Goal: Task Accomplishment & Management: Use online tool/utility

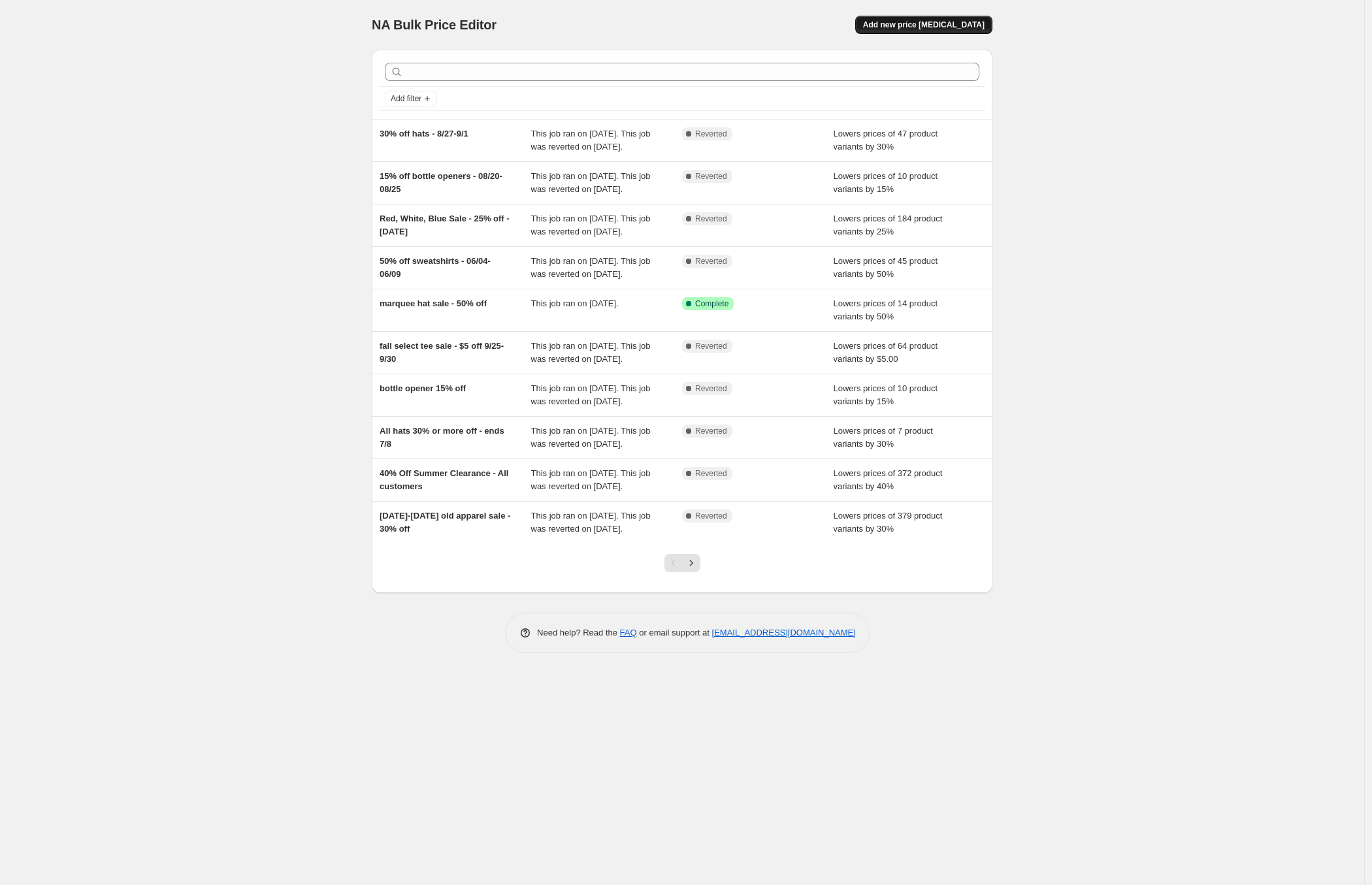
click at [930, 16] on button "Add new price [MEDICAL_DATA]" at bounding box center [923, 24] width 137 height 18
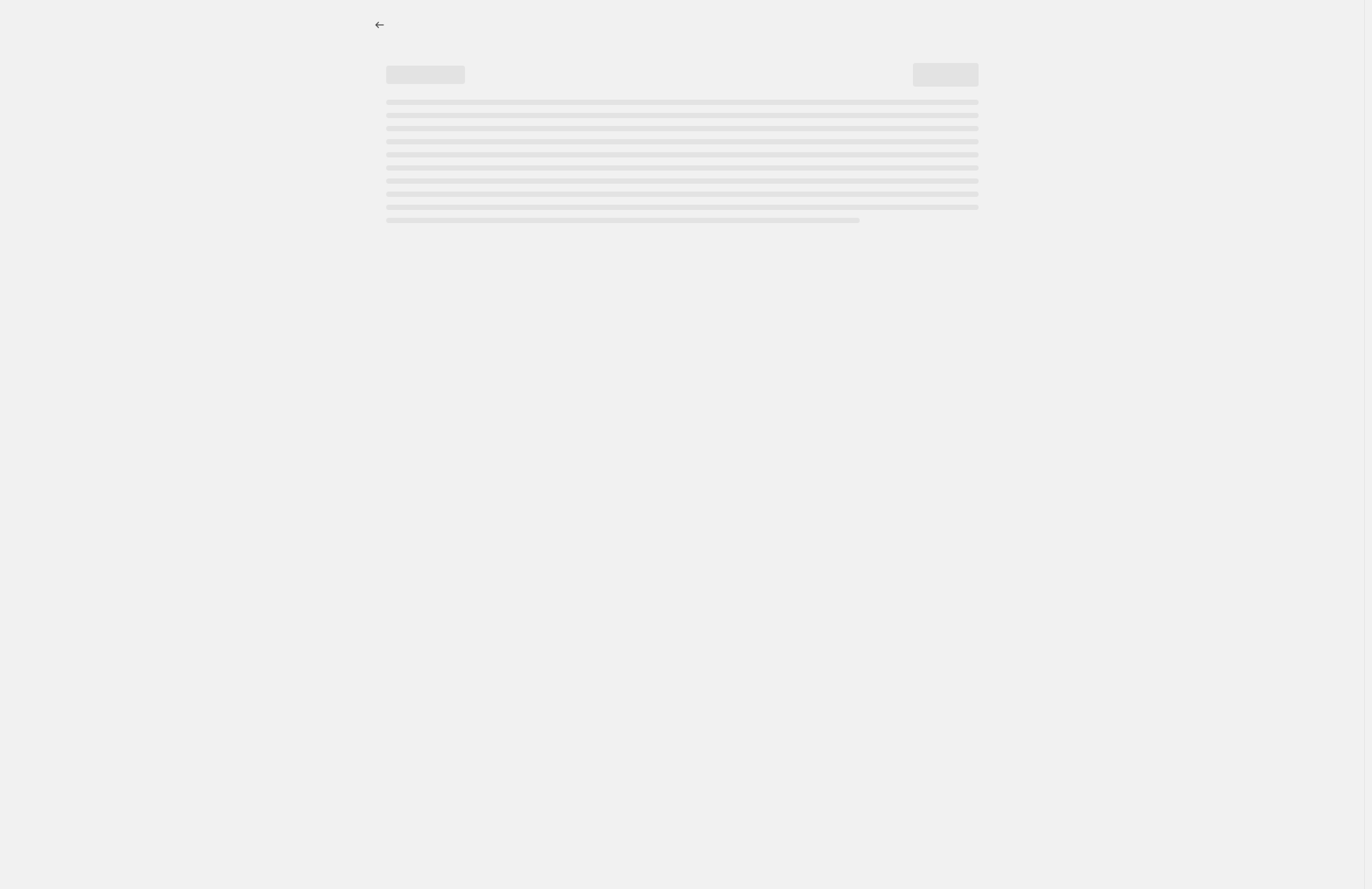
select select "percentage"
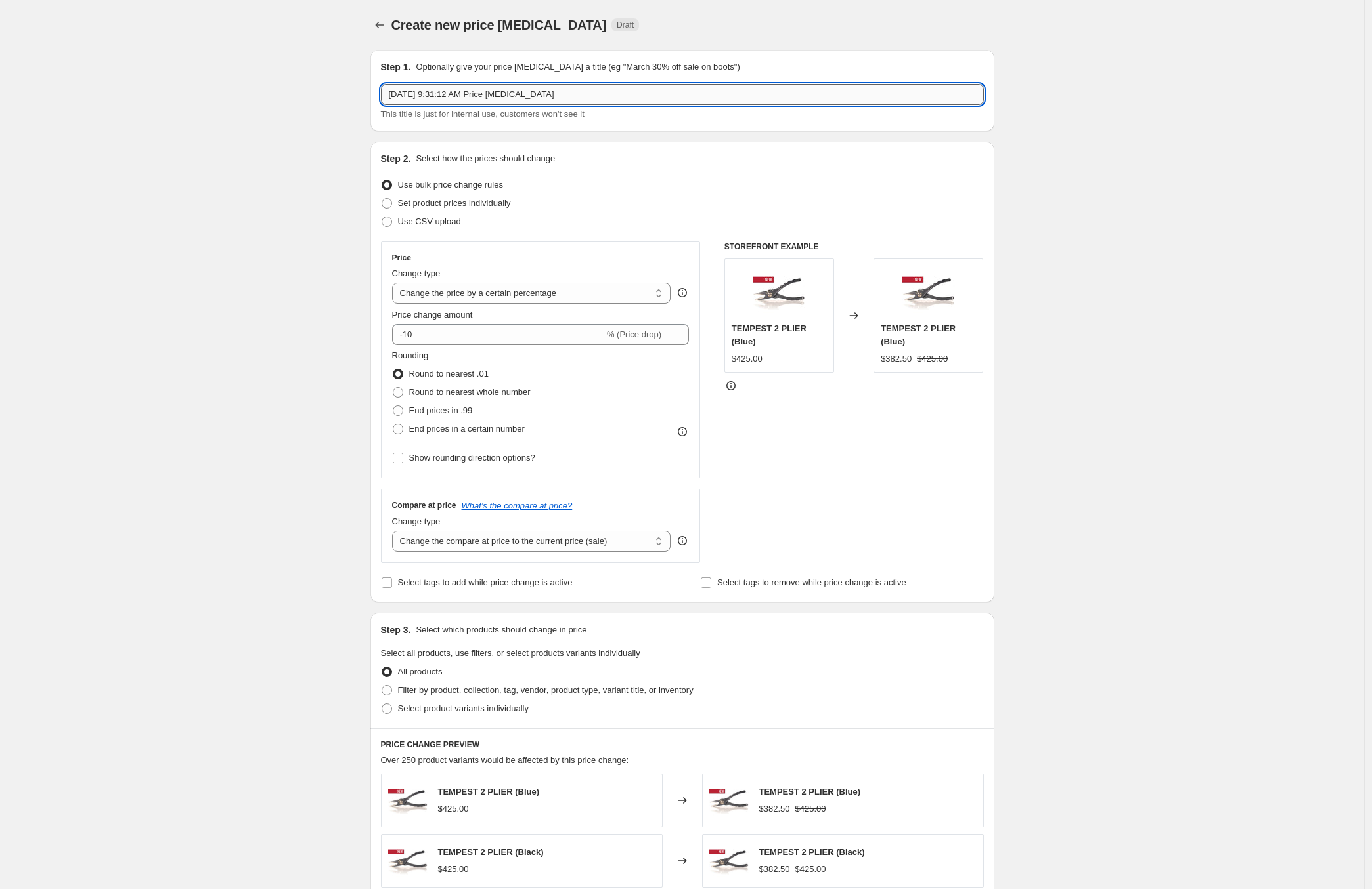
click at [465, 97] on input "[DATE] 9:31:12 AM Price [MEDICAL_DATA]" at bounding box center [682, 94] width 603 height 21
drag, startPoint x: 623, startPoint y: 101, endPoint x: 258, endPoint y: 66, distance: 366.7
click at [258, 66] on div "Create new price [MEDICAL_DATA]. This page is ready Create new price [MEDICAL_D…" at bounding box center [682, 656] width 1364 height 1312
click at [434, 95] on input "50%" at bounding box center [682, 94] width 603 height 21
type input "50% off hoodies sale"
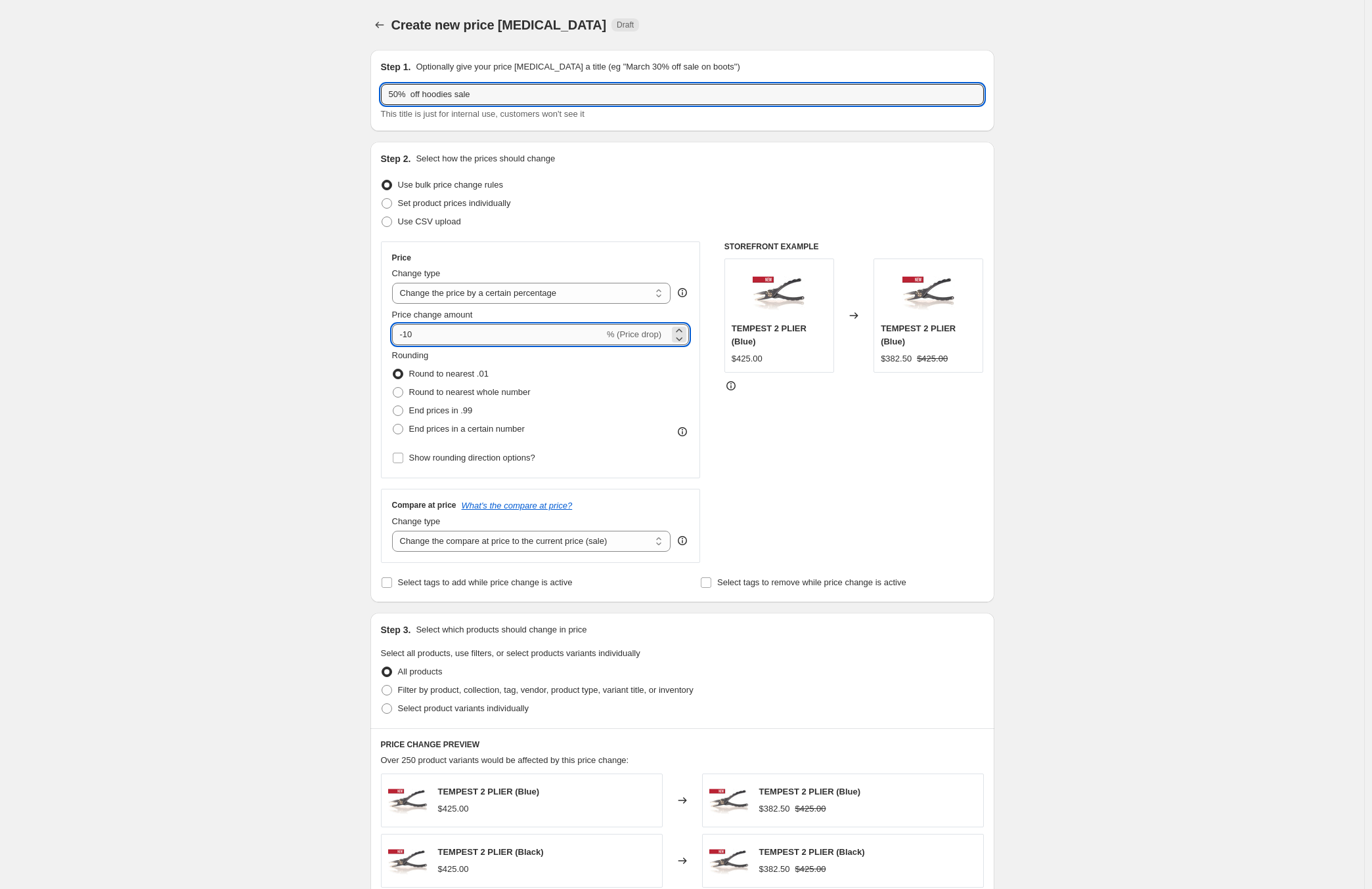
click at [414, 335] on input "-10" at bounding box center [498, 335] width 212 height 21
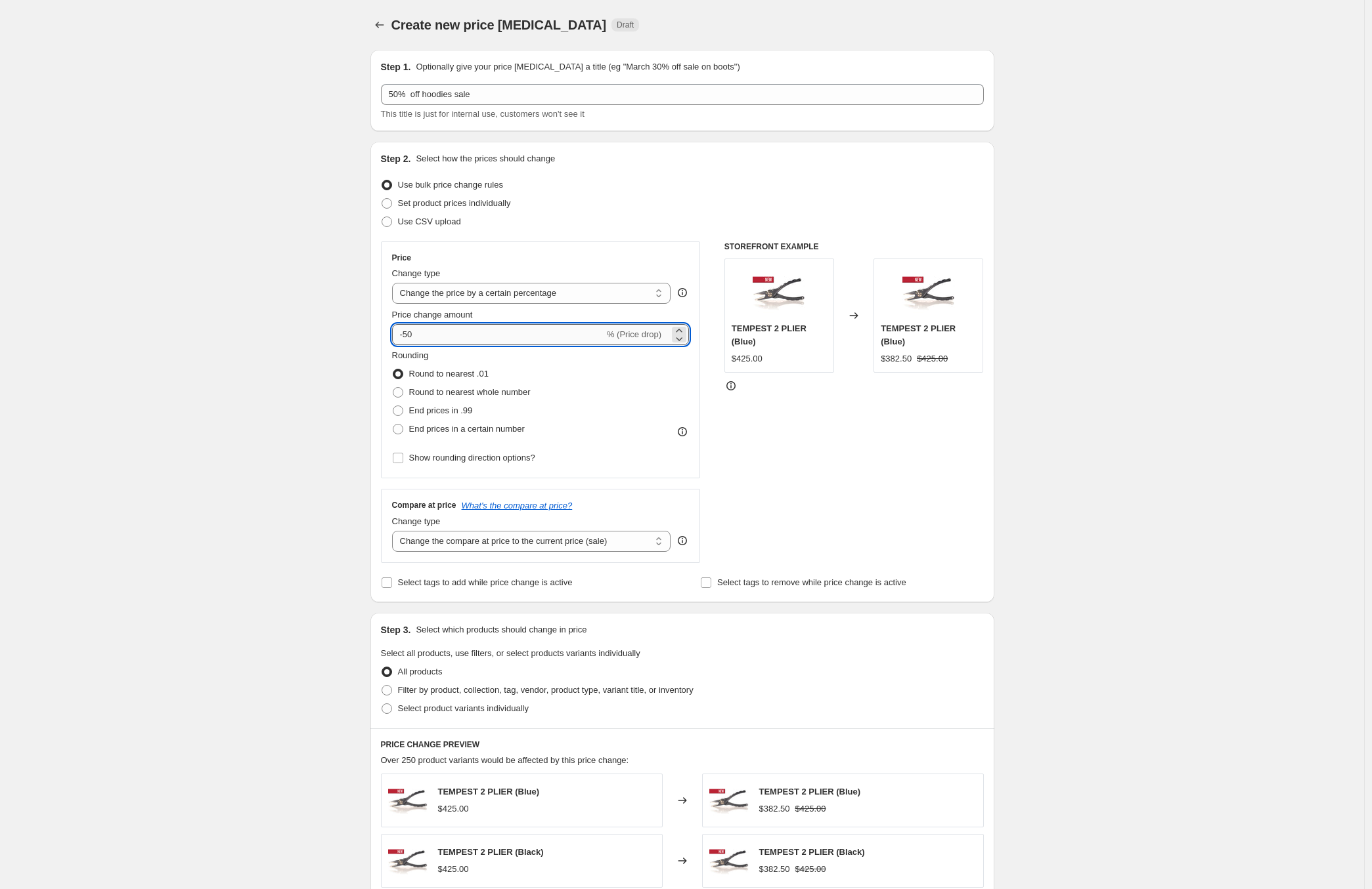
type input "-50"
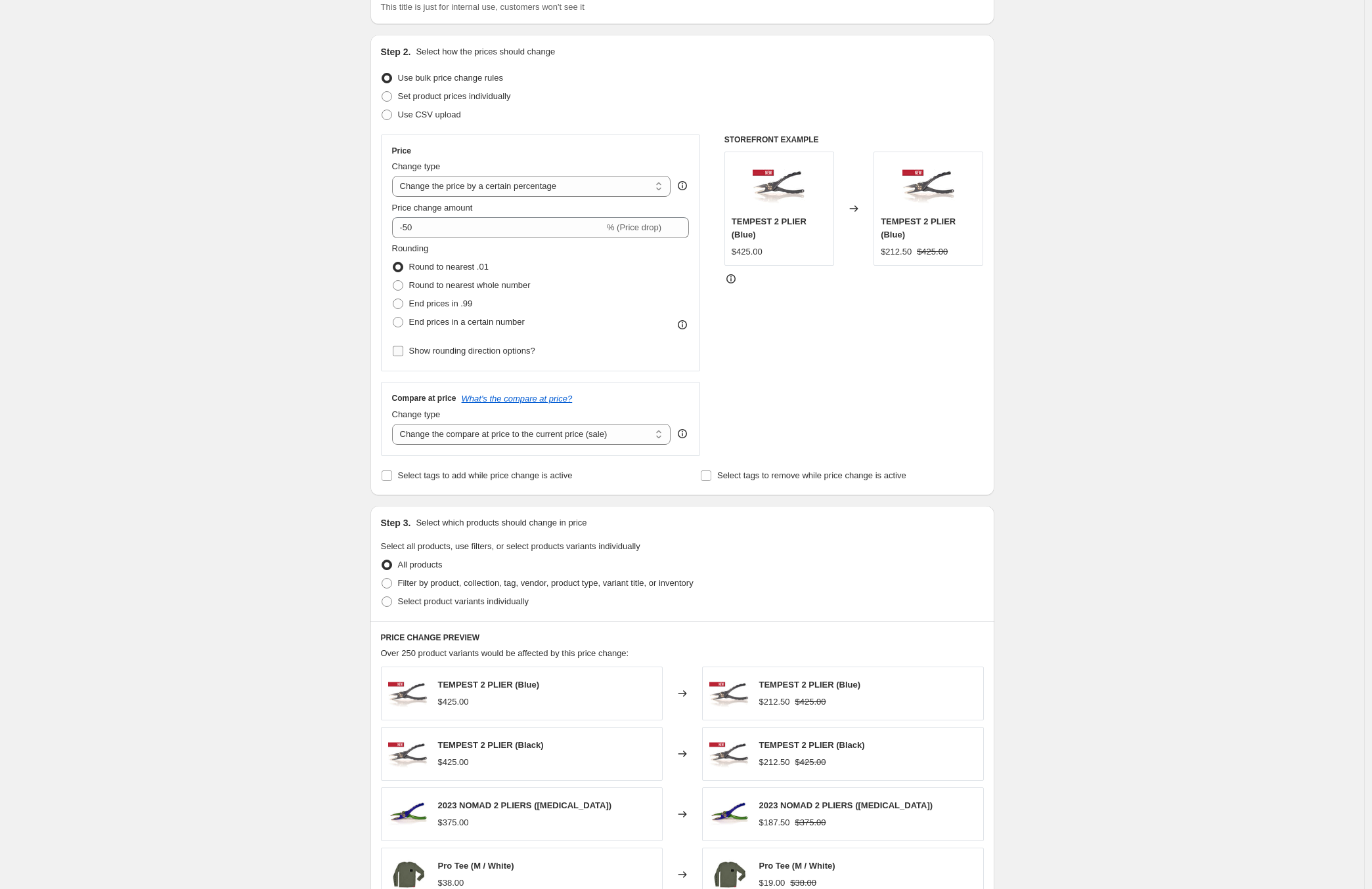
scroll to position [180, 0]
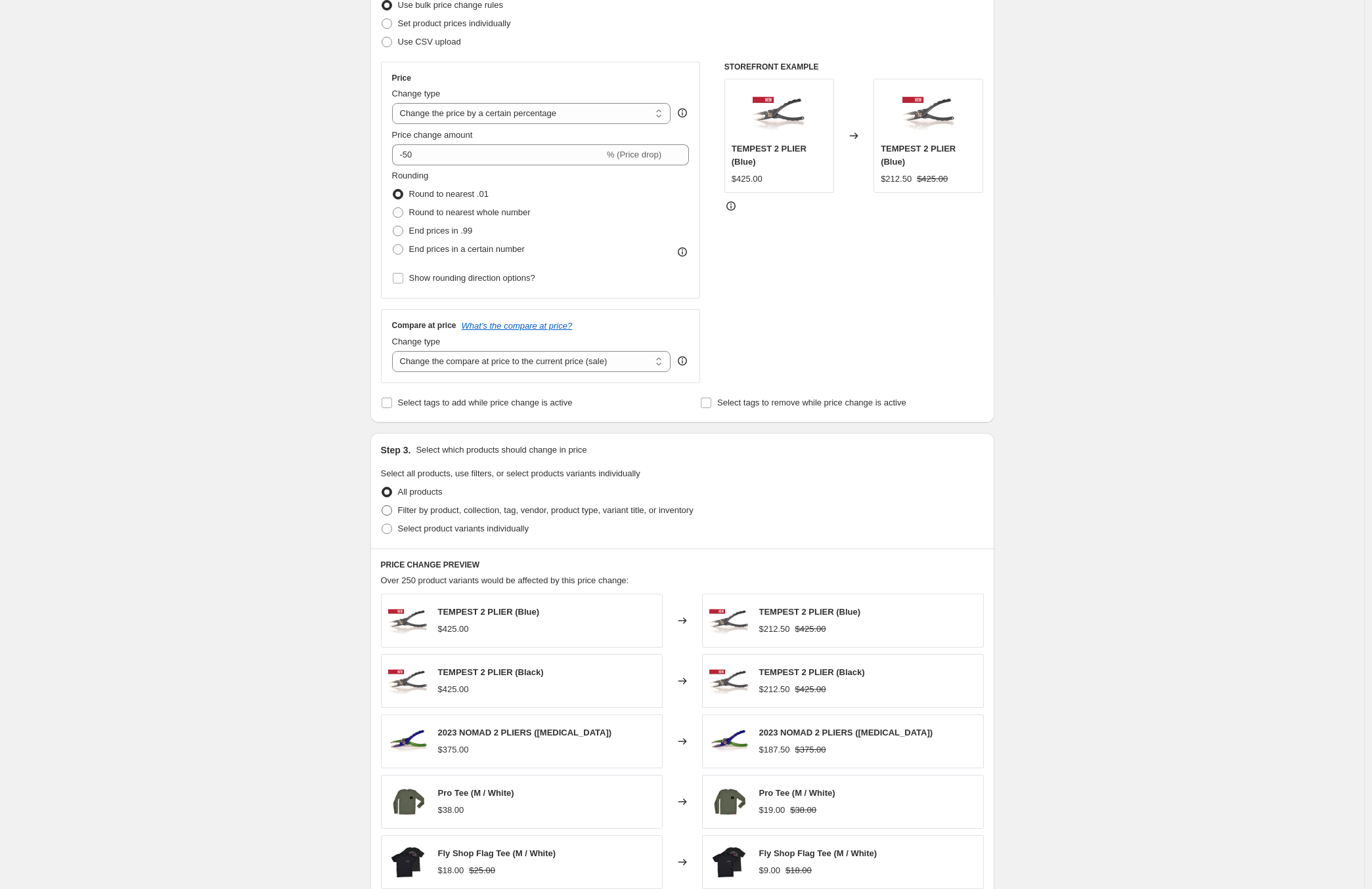
click at [387, 511] on span at bounding box center [386, 510] width 10 height 10
click at [382, 506] on input "Filter by product, collection, tag, vendor, product type, variant title, or inv…" at bounding box center [381, 505] width 1 height 1
radio input "true"
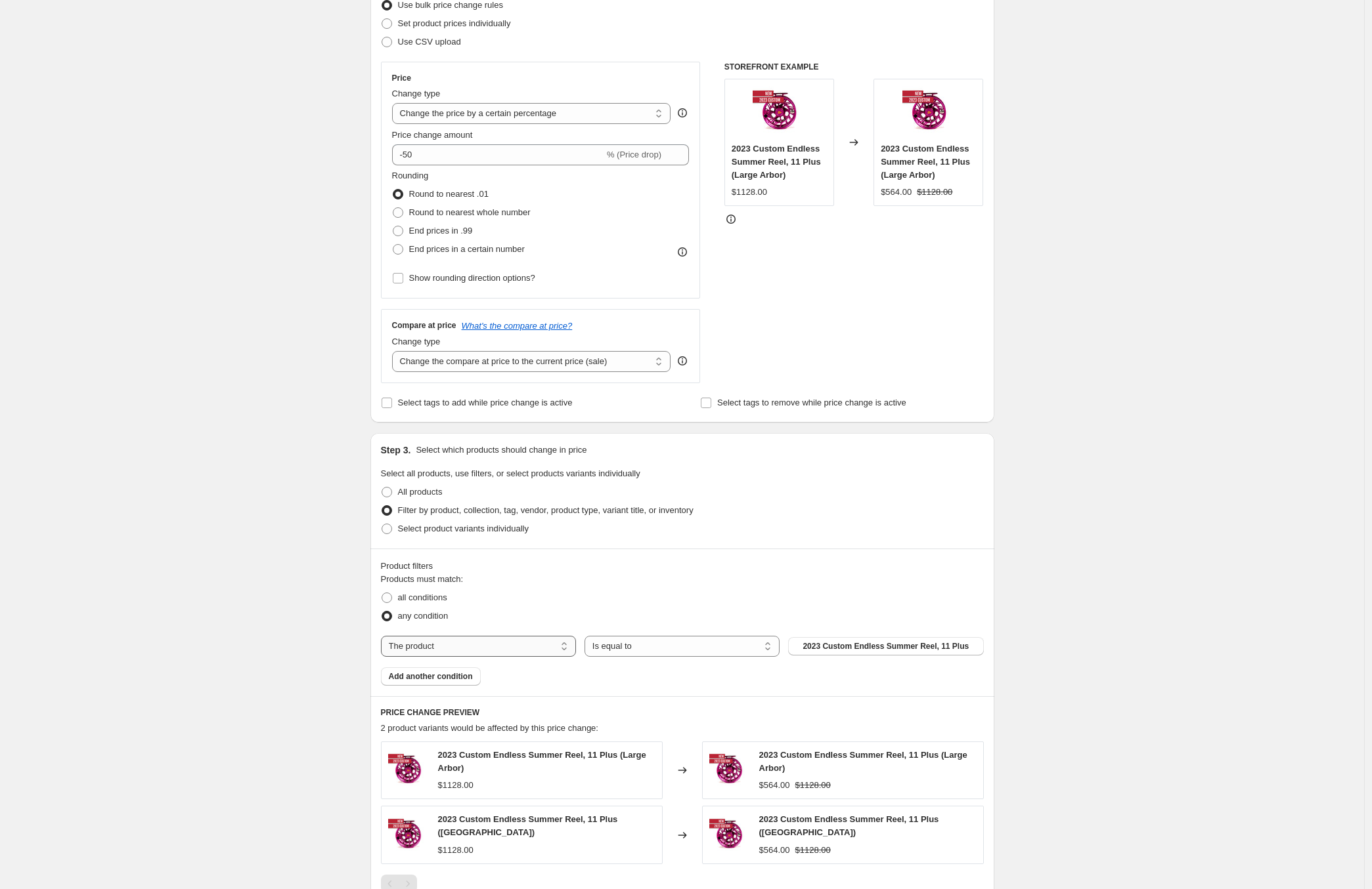
click at [550, 646] on select "The product The product's collection The product's tag The product's vendor The…" at bounding box center [478, 646] width 195 height 21
select select "collection"
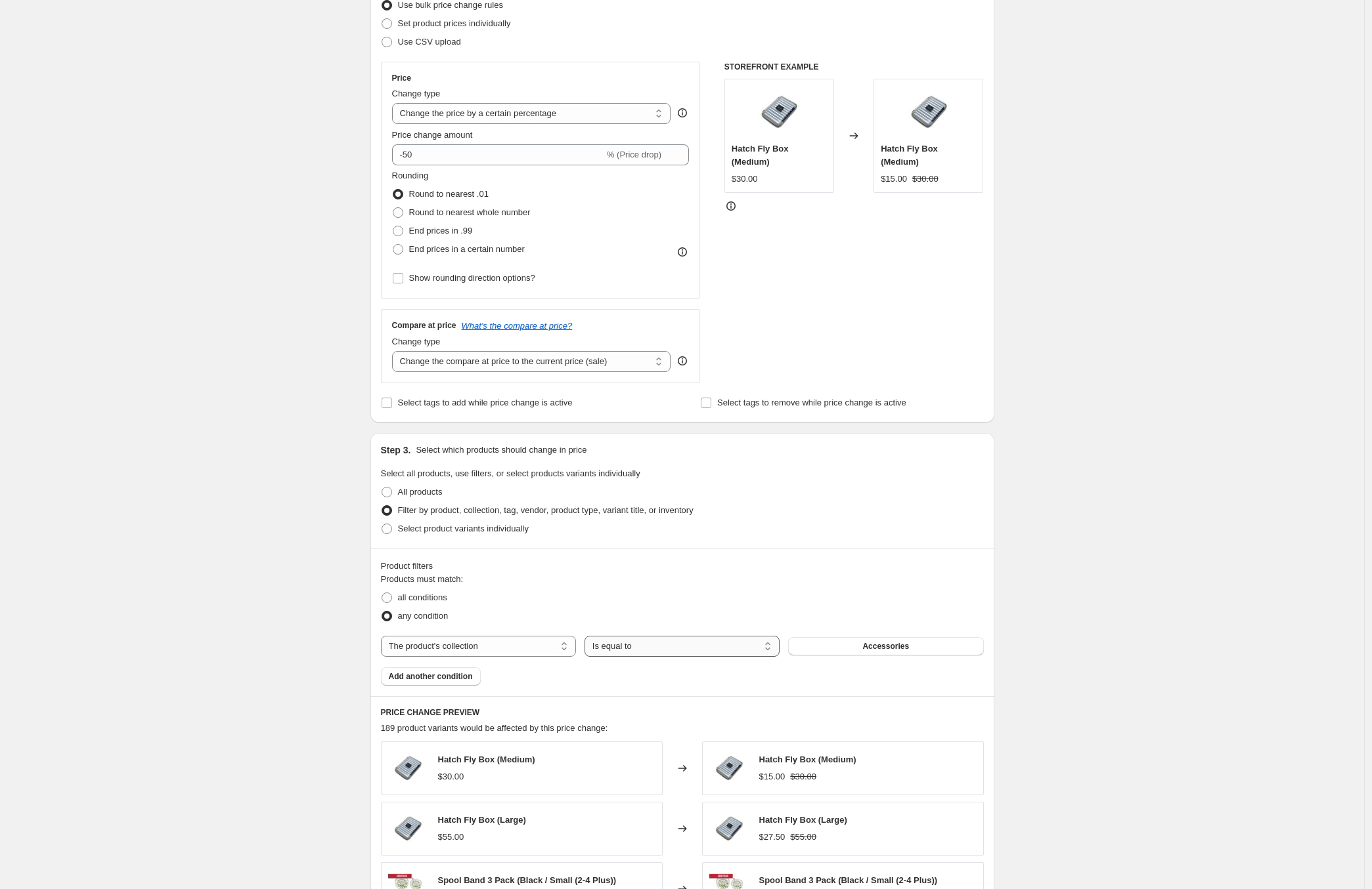
click at [704, 644] on select "Is equal to Is not equal to" at bounding box center [682, 646] width 195 height 21
click at [923, 649] on button "Accessories" at bounding box center [885, 646] width 195 height 18
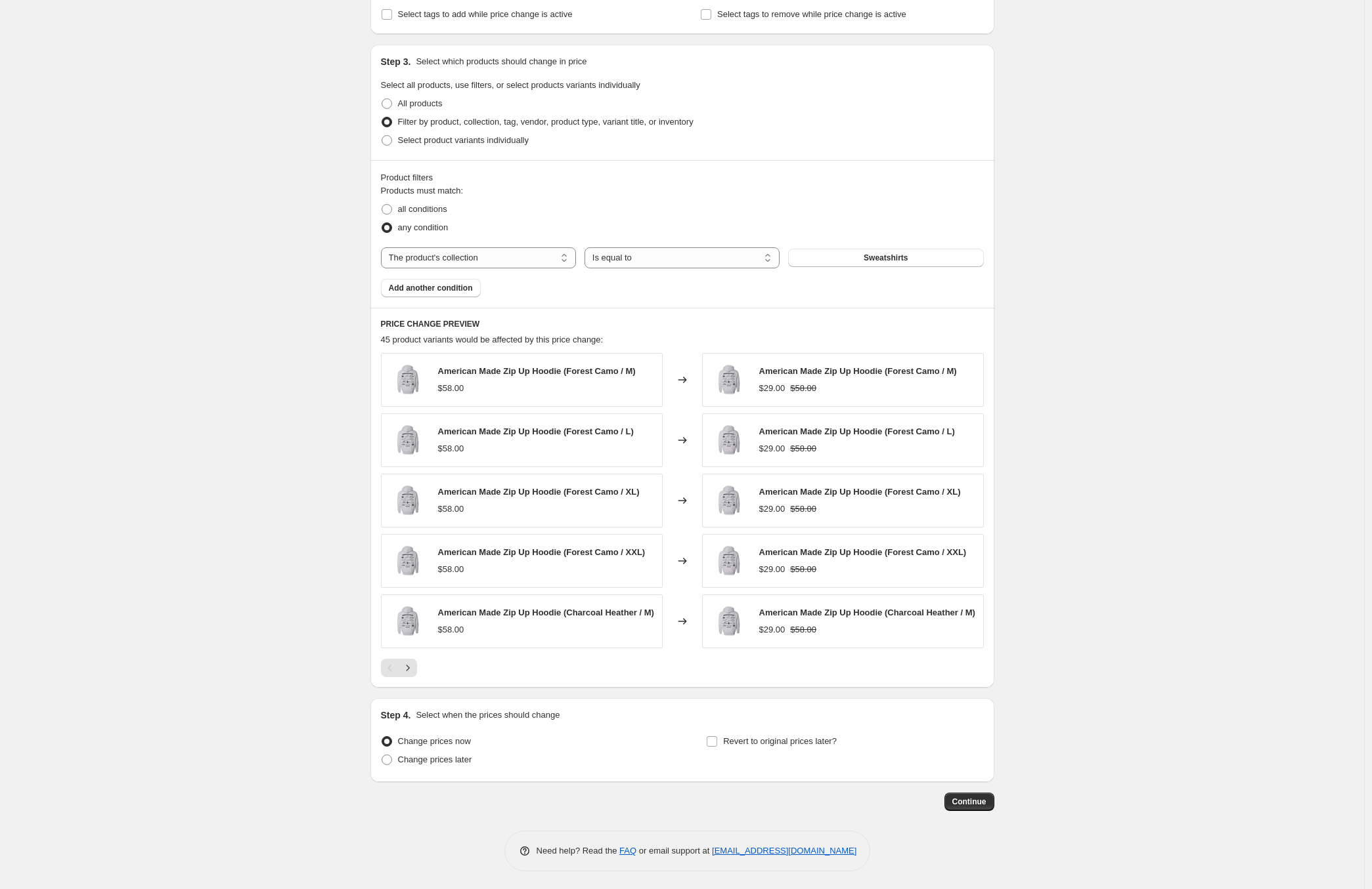
scroll to position [574, 0]
click at [392, 760] on span at bounding box center [386, 758] width 10 height 10
click at [382, 754] on input "Change prices later" at bounding box center [381, 753] width 1 height 1
radio input "true"
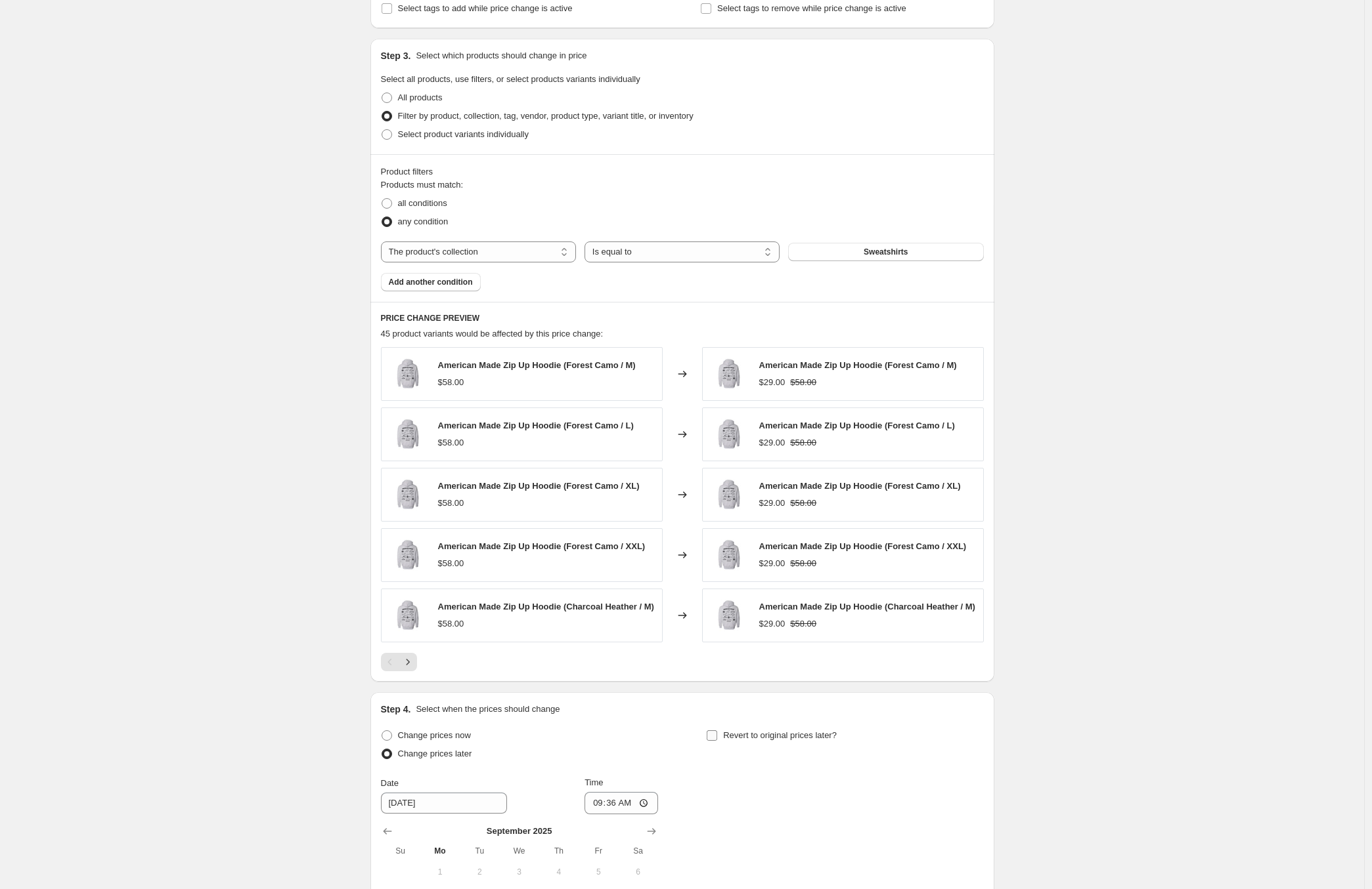
click at [717, 741] on input "Revert to original prices later?" at bounding box center [711, 736] width 10 height 10
checkbox input "true"
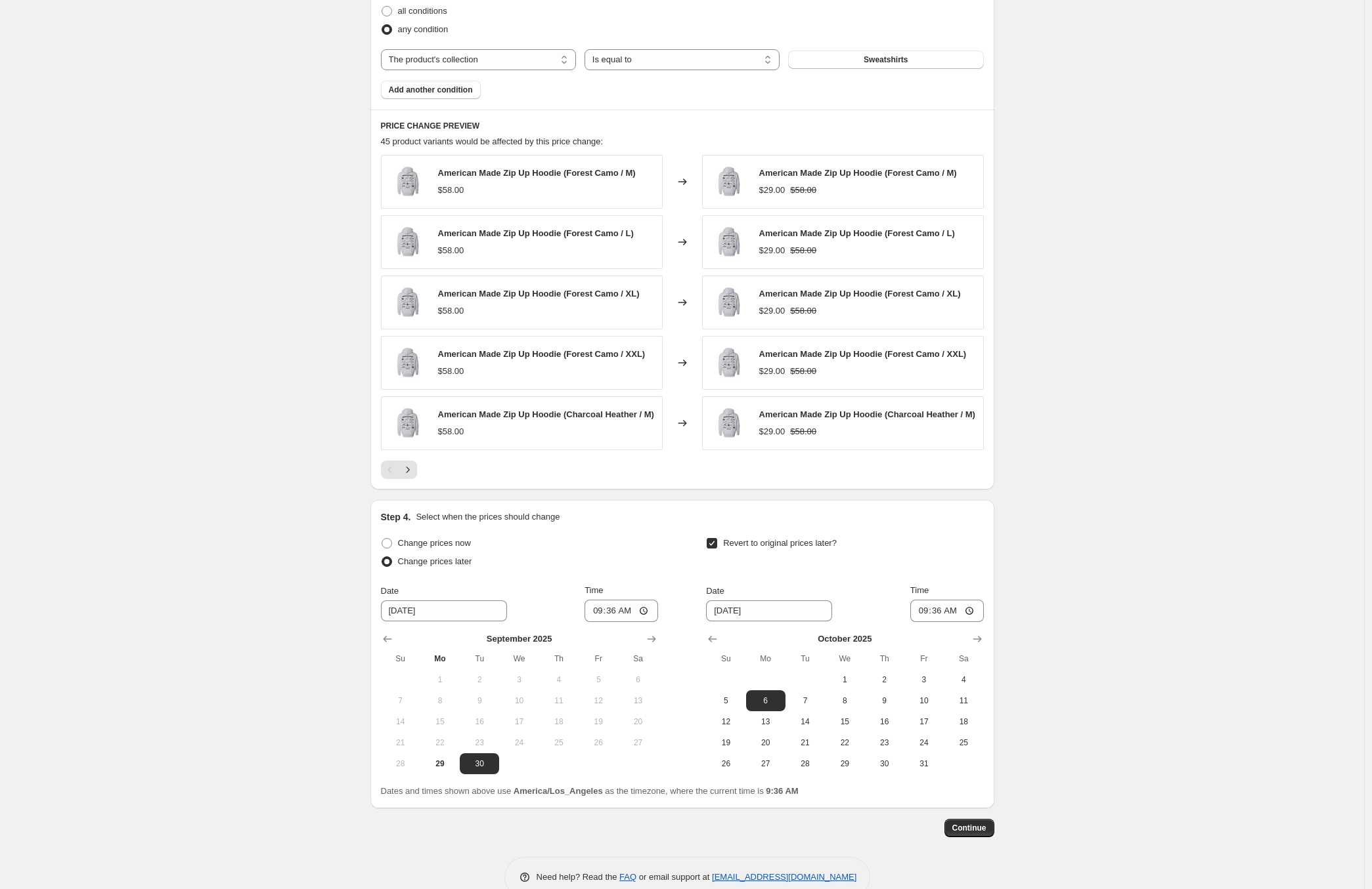
scroll to position [799, 0]
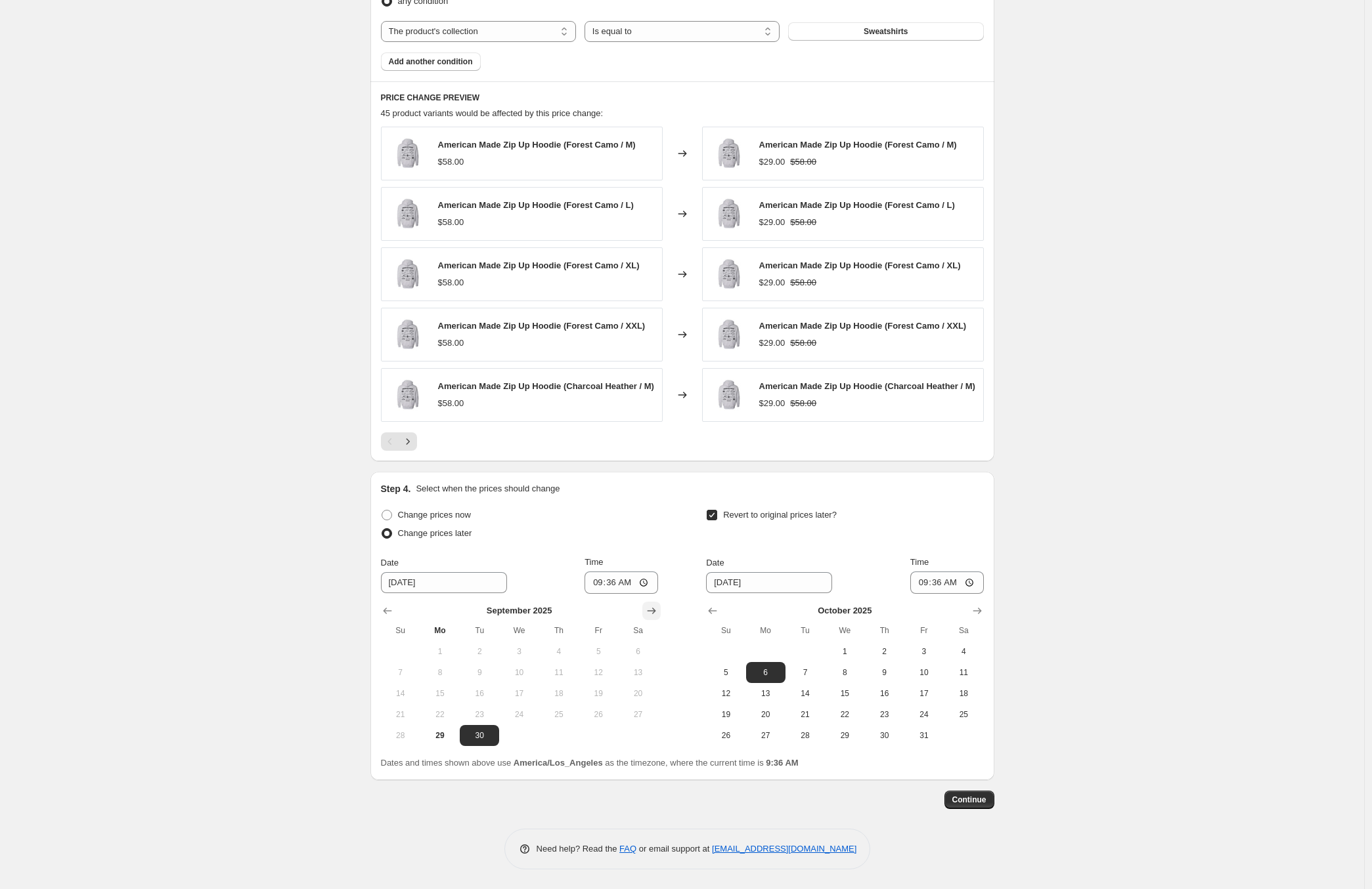
click at [652, 605] on icon "Show next month, October 2025" at bounding box center [651, 611] width 13 height 13
click at [533, 713] on span "22" at bounding box center [518, 714] width 29 height 10
type input "[DATE]"
click at [593, 577] on input "09:36" at bounding box center [621, 583] width 74 height 22
type input "00:00"
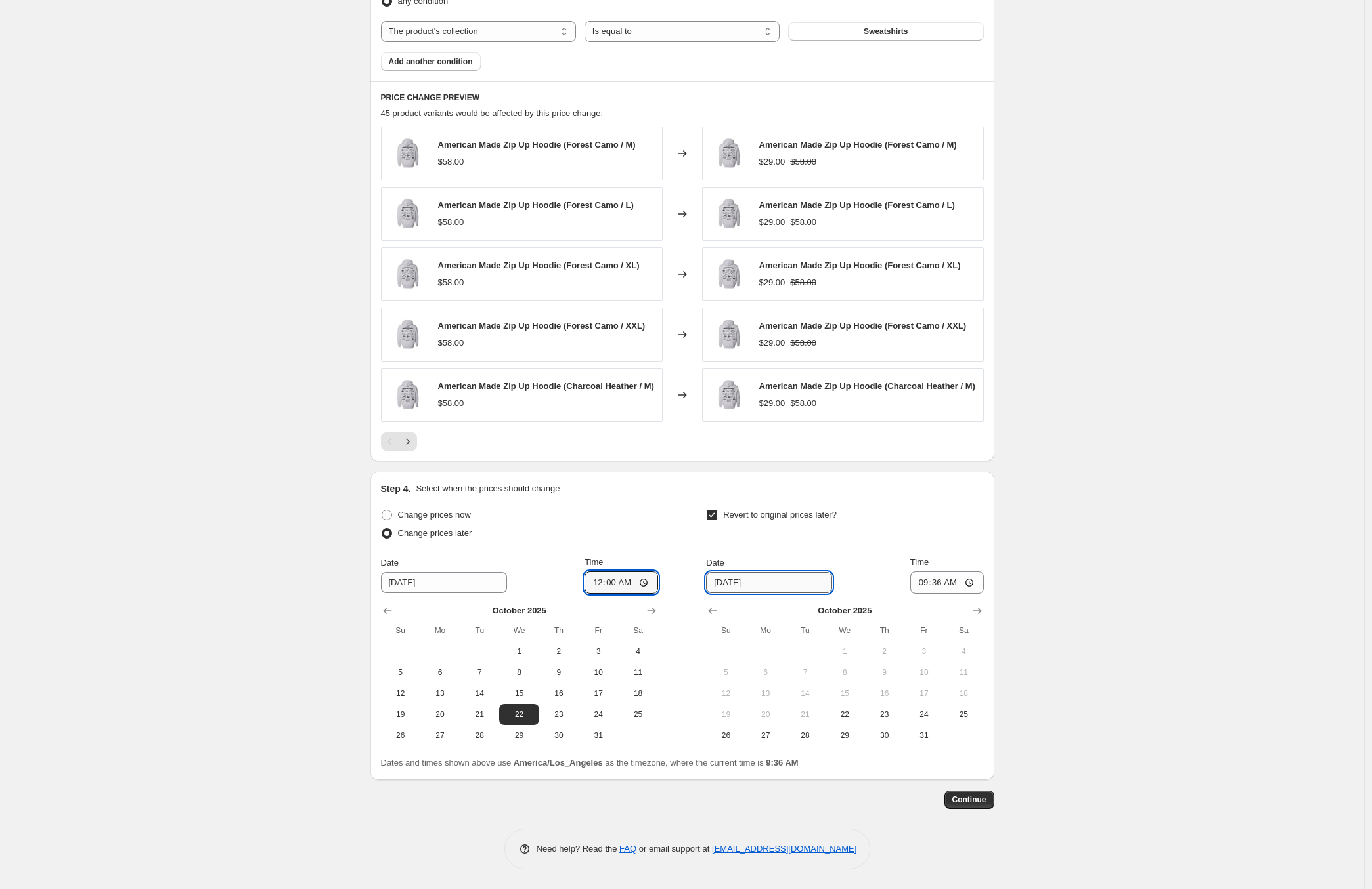
click at [721, 581] on input "[DATE]" at bounding box center [768, 583] width 126 height 21
click at [986, 610] on button "Show next month, November 2025" at bounding box center [976, 611] width 18 height 18
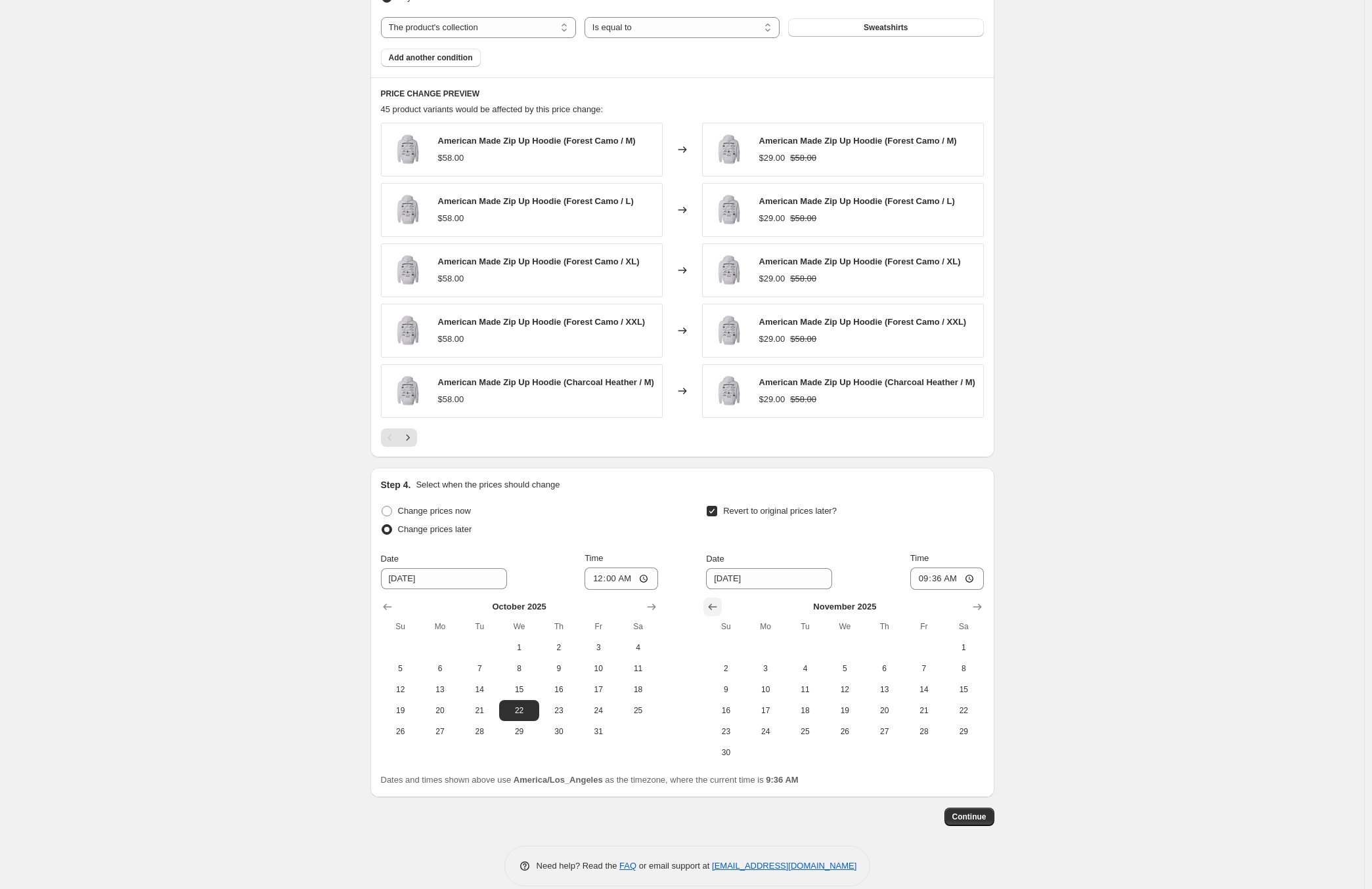
click at [714, 611] on icon "Show previous month, October 2025" at bounding box center [712, 607] width 9 height 6
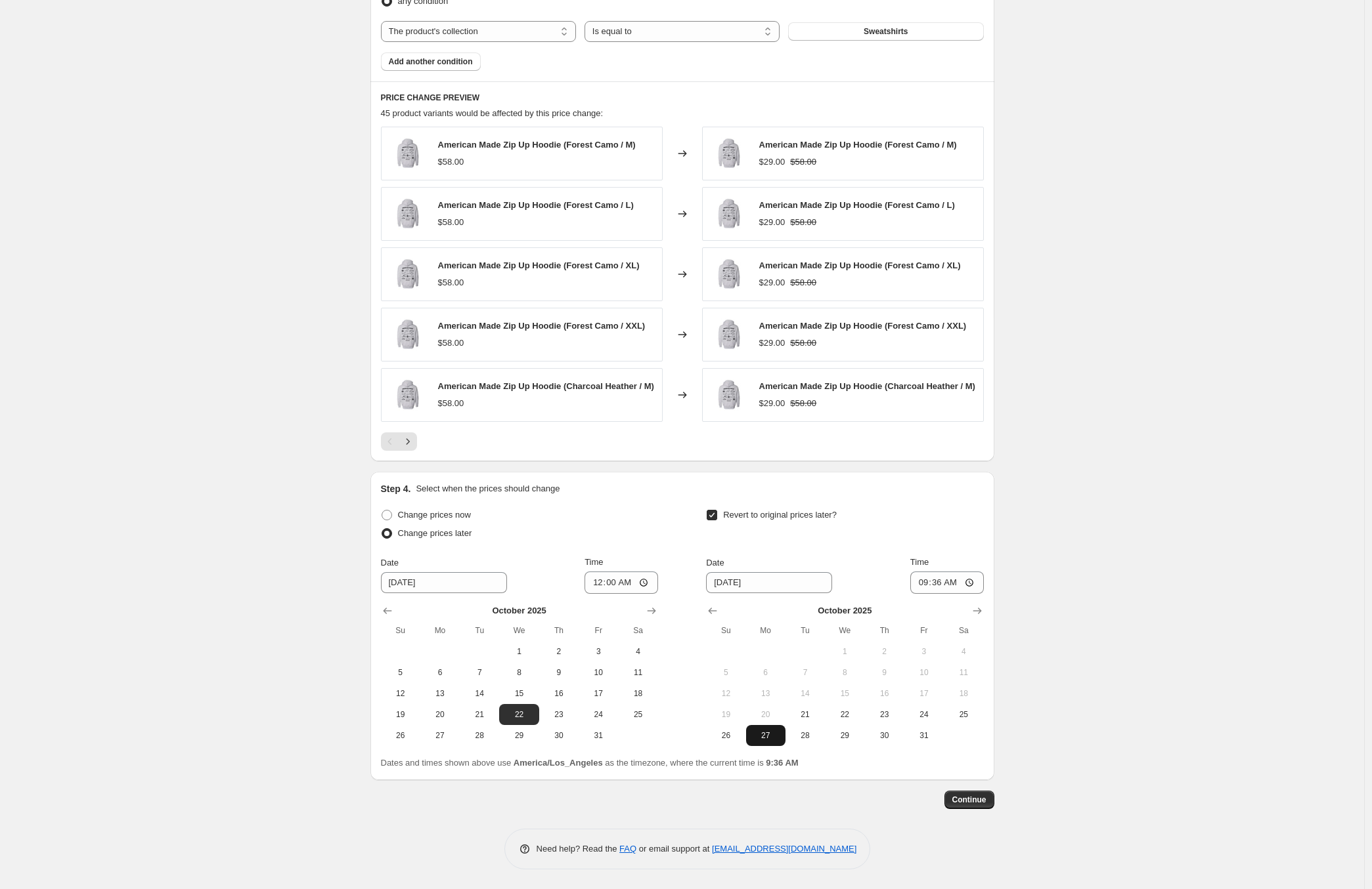
click at [771, 735] on span "27" at bounding box center [765, 736] width 29 height 10
type input "[DATE]"
click at [922, 584] on input "09:36" at bounding box center [946, 583] width 74 height 22
type input "23:59"
click at [973, 800] on span "Continue" at bounding box center [968, 800] width 34 height 10
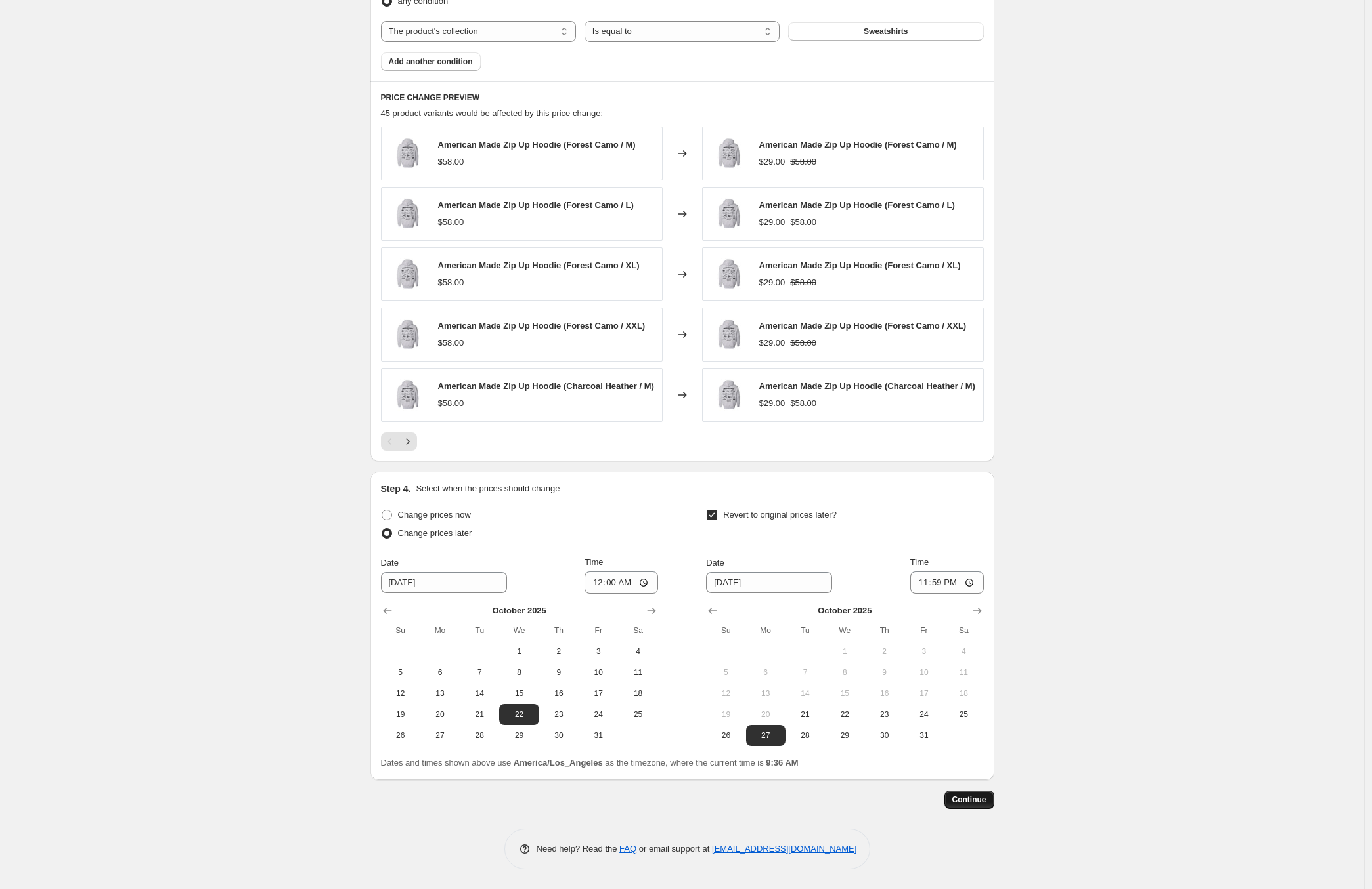
scroll to position [0, 0]
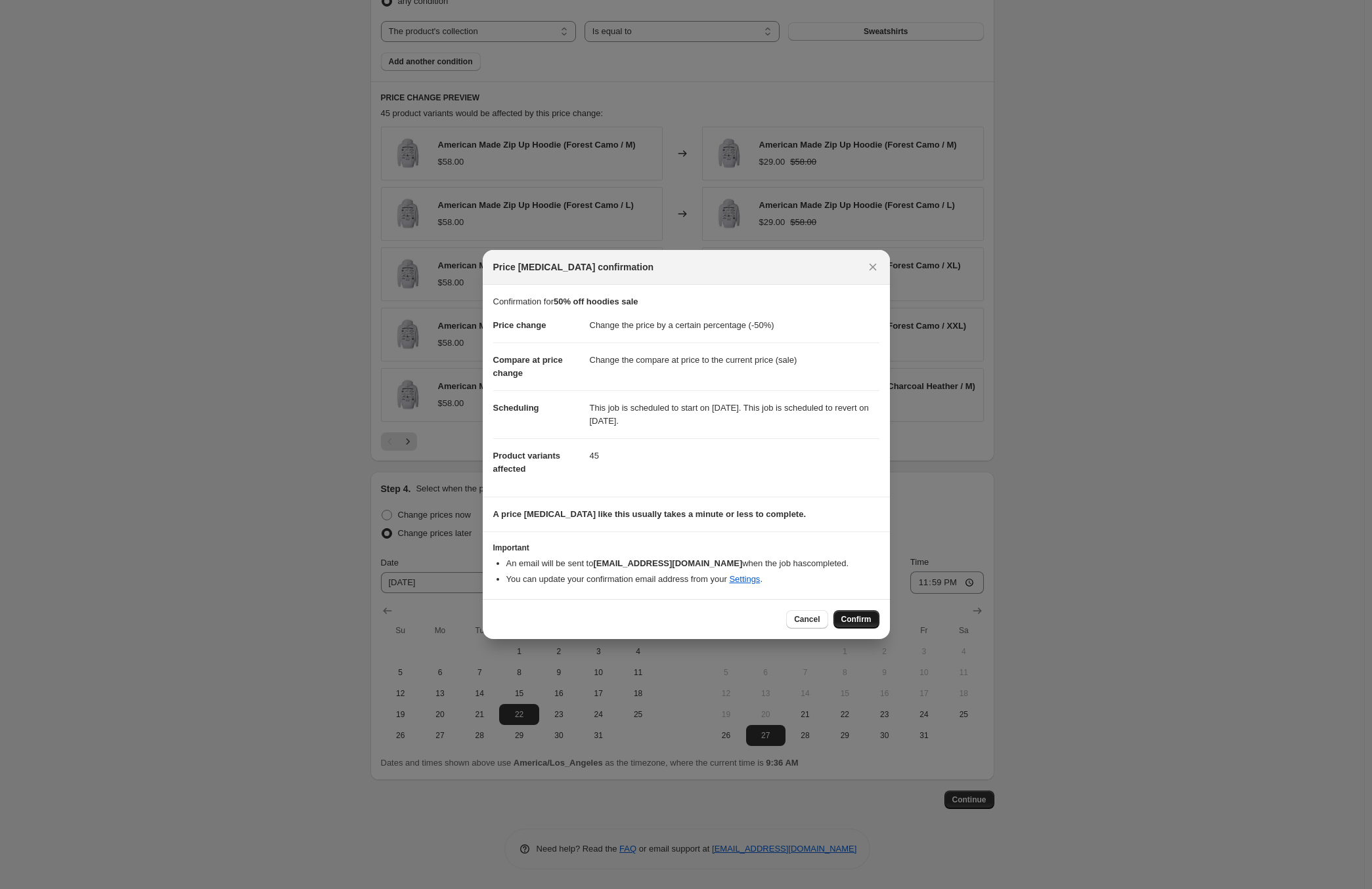
click at [858, 626] on button "Confirm" at bounding box center [856, 619] width 46 height 18
type input "50% off hoodies sale"
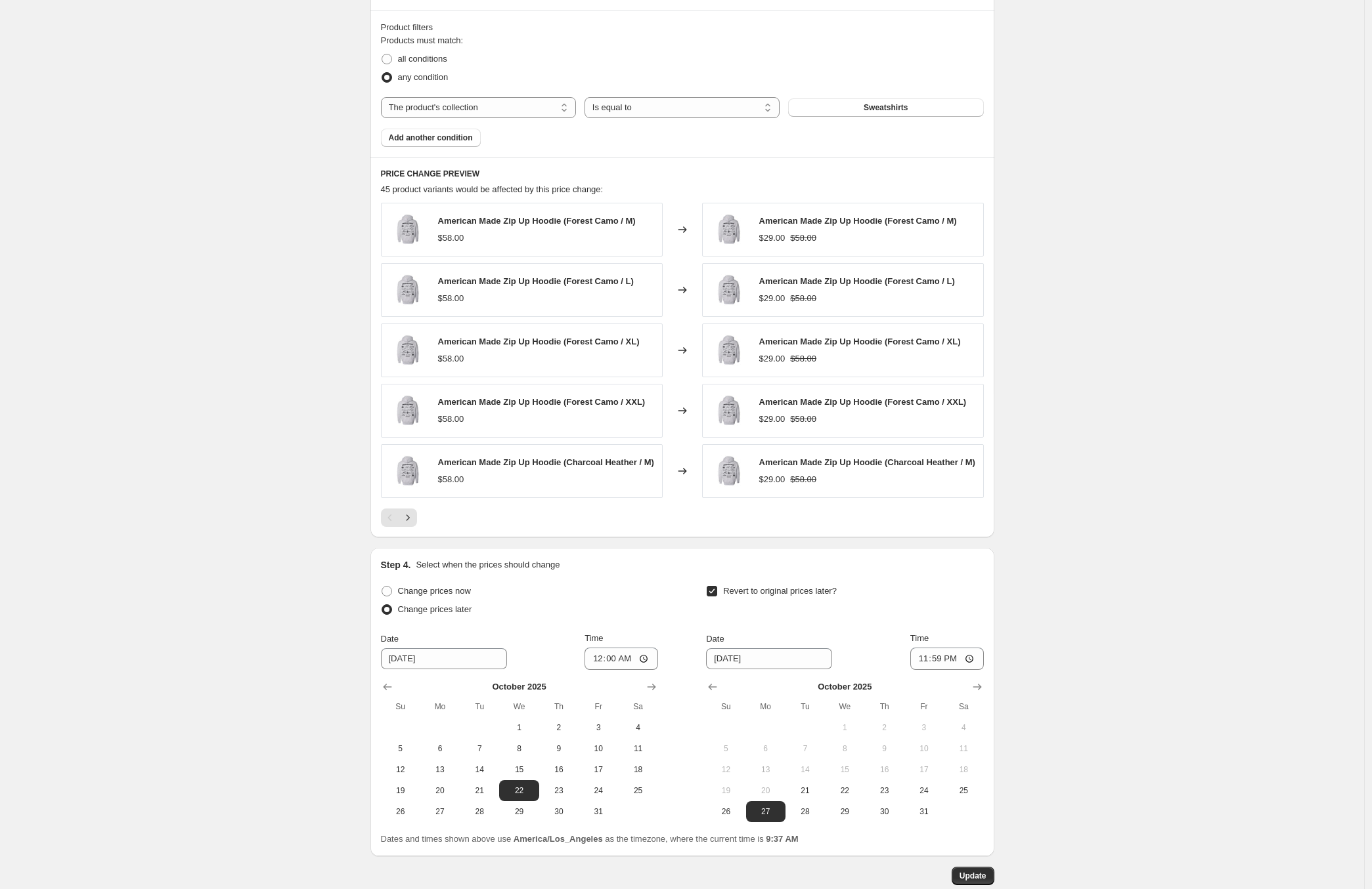
scroll to position [879, 0]
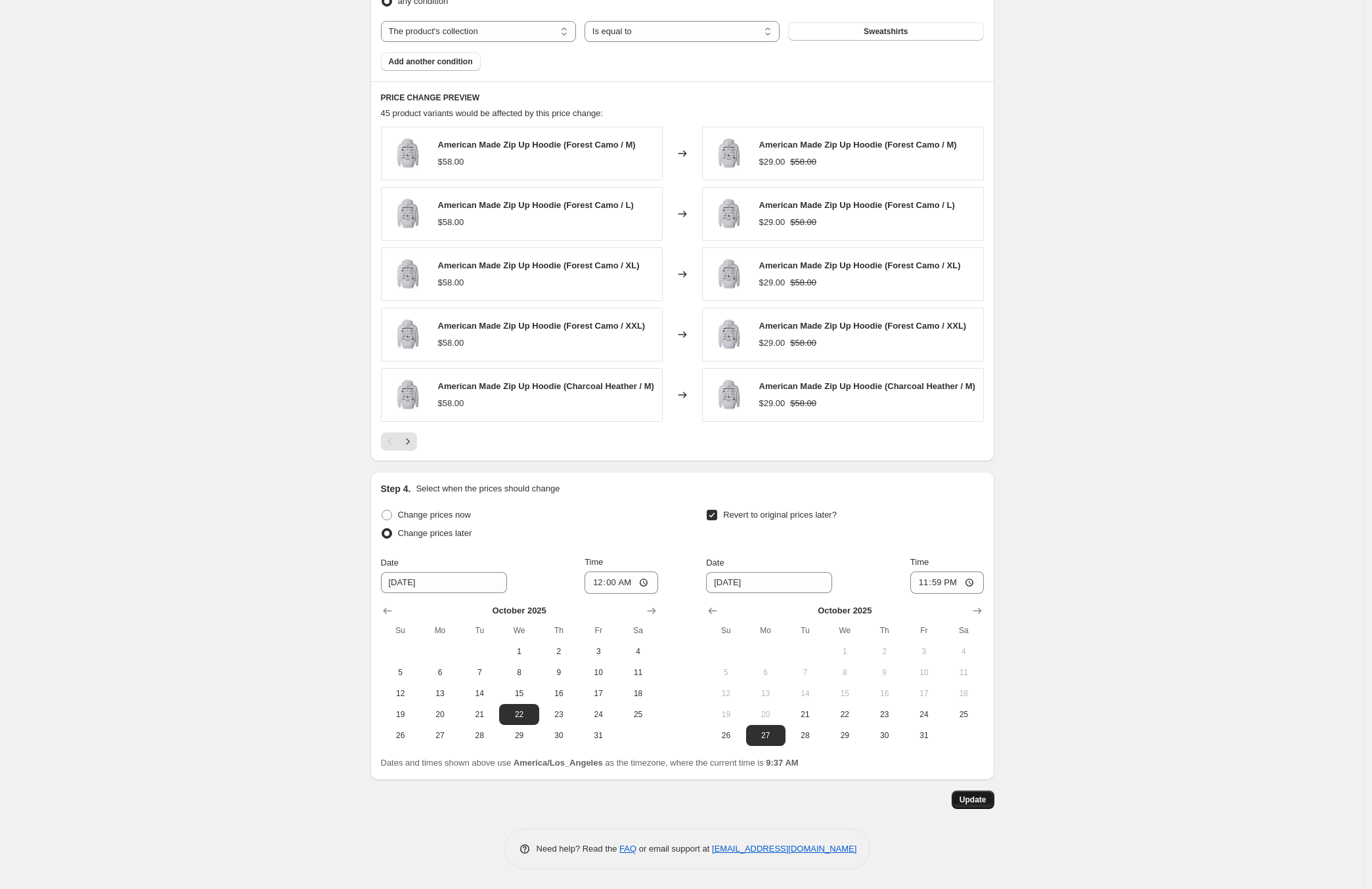
click at [982, 796] on span "Update" at bounding box center [972, 800] width 27 height 10
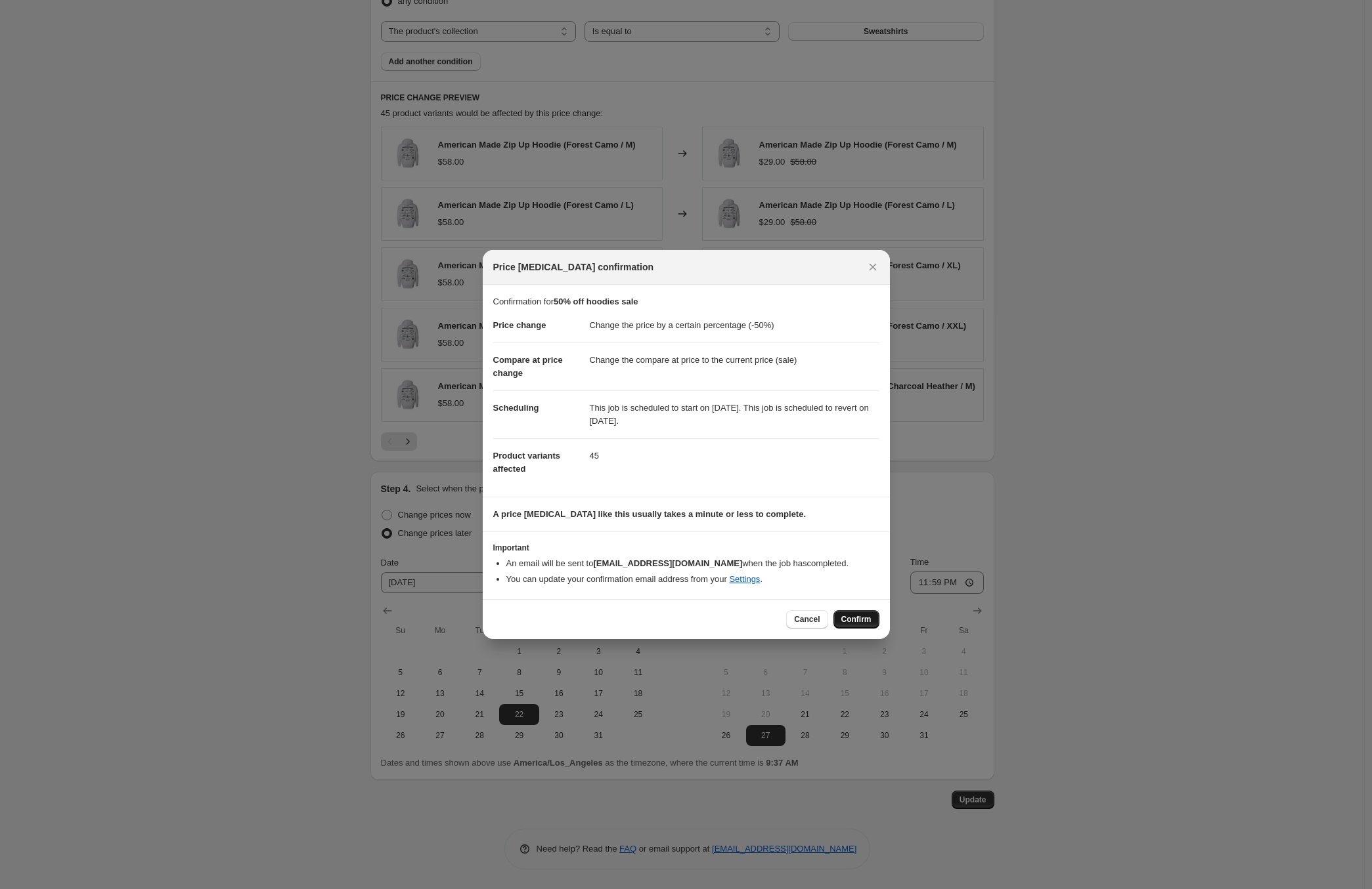
click at [851, 622] on span "Confirm" at bounding box center [856, 619] width 30 height 10
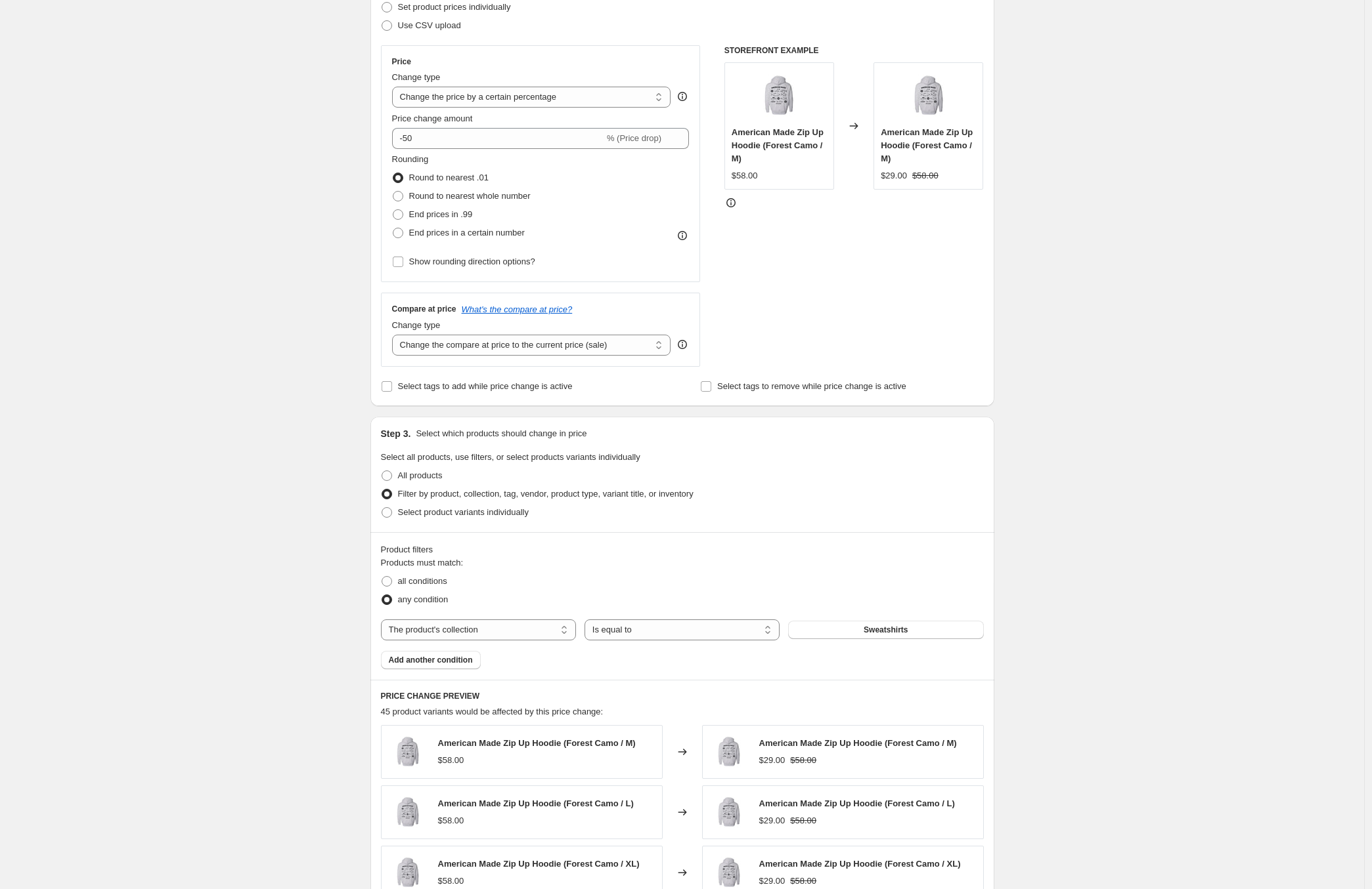
scroll to position [0, 0]
